Goal: Navigation & Orientation: Find specific page/section

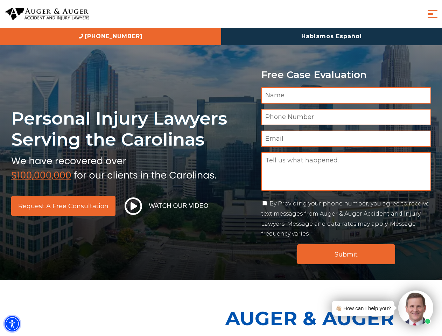
click at [12, 324] on img "Accessibility Menu" at bounding box center [12, 323] width 15 height 15
